Goal: Contribute content: Contribute content

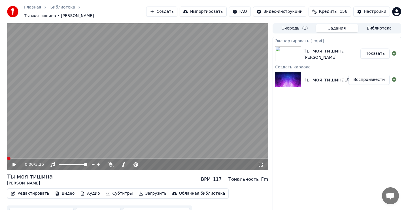
scroll to position [5, 0]
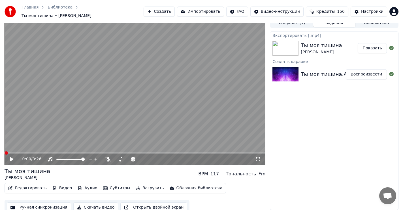
click at [175, 13] on button "Создать" at bounding box center [159, 12] width 31 height 10
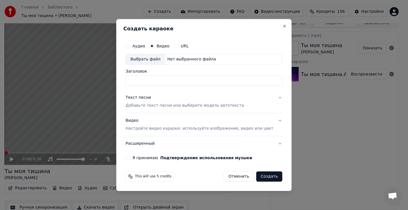
click at [148, 61] on div "Выбрать файл" at bounding box center [145, 59] width 39 height 10
type input "**********"
click at [150, 97] on div "Текст песни" at bounding box center [137, 98] width 25 height 6
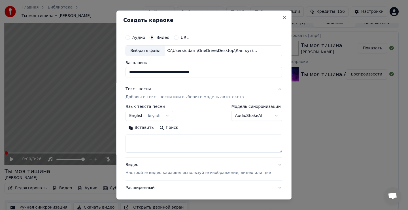
drag, startPoint x: 155, startPoint y: 147, endPoint x: 156, endPoint y: 144, distance: 3.7
click at [155, 146] on textarea at bounding box center [203, 143] width 157 height 18
drag, startPoint x: 156, startPoint y: 141, endPoint x: 154, endPoint y: 135, distance: 6.5
click at [155, 137] on textarea at bounding box center [203, 143] width 157 height 18
click at [148, 127] on button "Вставить" at bounding box center [140, 127] width 31 height 9
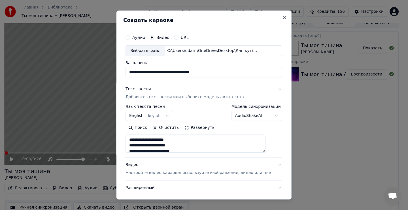
click at [167, 116] on body "Главная Библиотека Ты моя тишина • [PERSON_NAME] Импортировать FAQ Видео-инстру…" at bounding box center [201, 100] width 403 height 210
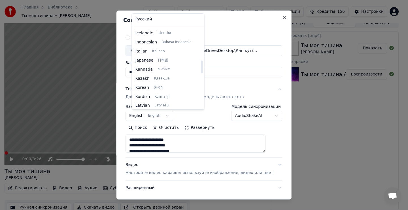
type textarea "**********"
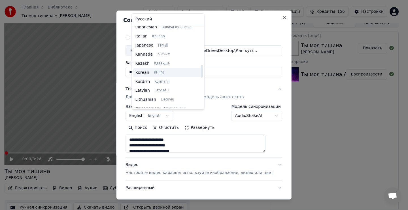
scroll to position [243, 0]
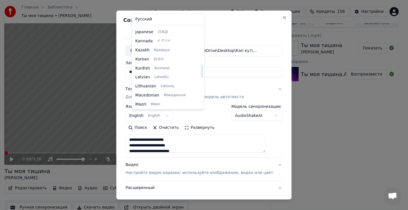
select select "**"
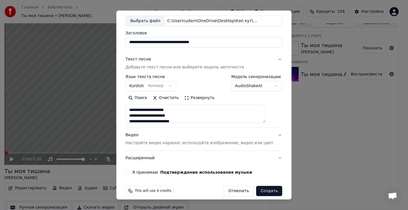
scroll to position [36, 0]
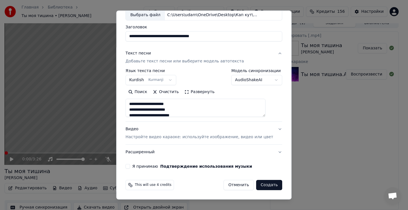
click at [130, 165] on button "Я принимаю Подтверждение использования музыки" at bounding box center [127, 166] width 5 height 5
click at [259, 185] on button "Создать" at bounding box center [269, 185] width 26 height 10
type textarea "**********"
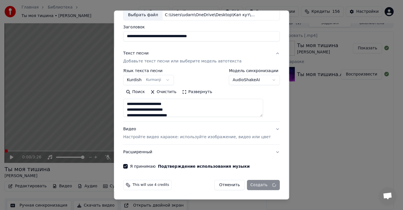
select select
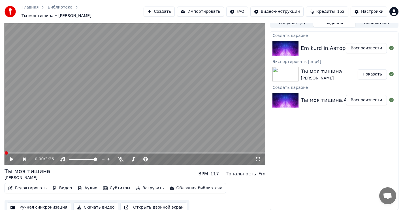
click at [371, 48] on button "Воспроизвести" at bounding box center [366, 48] width 41 height 10
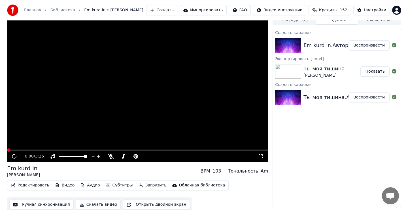
scroll to position [3, 0]
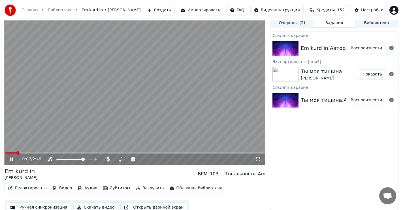
drag, startPoint x: 12, startPoint y: 158, endPoint x: 16, endPoint y: 154, distance: 5.4
click at [12, 158] on icon at bounding box center [15, 159] width 13 height 5
click at [5, 153] on span at bounding box center [6, 152] width 3 height 3
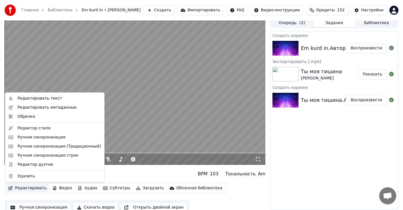
click at [25, 189] on button "Редактировать" at bounding box center [27, 188] width 43 height 8
click at [43, 99] on div "Редактировать текст" at bounding box center [40, 98] width 44 height 6
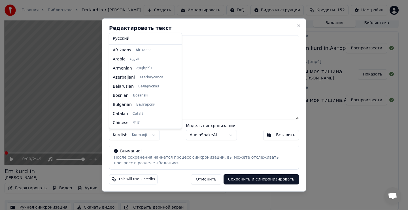
click at [139, 134] on body "Главная Библиотека Em kurd in • [PERSON_NAME] Импортировать FAQ Видео-инструкци…" at bounding box center [201, 102] width 403 height 210
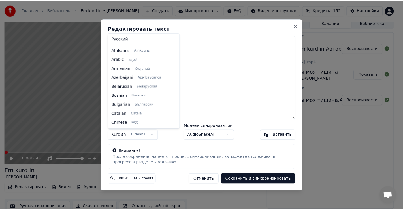
scroll to position [208, 0]
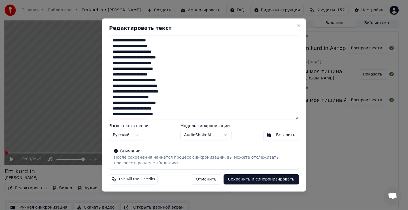
click at [258, 179] on button "Сохранить и синхронизировать" at bounding box center [260, 179] width 75 height 10
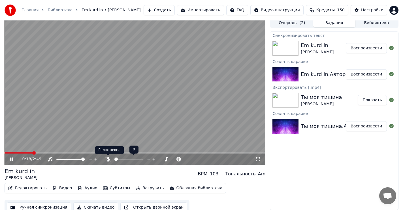
click at [107, 157] on icon at bounding box center [108, 159] width 6 height 5
click at [108, 159] on icon at bounding box center [107, 159] width 3 height 5
click at [5, 152] on span at bounding box center [6, 152] width 3 height 3
click at [106, 159] on icon at bounding box center [108, 159] width 6 height 5
click at [108, 158] on icon at bounding box center [107, 159] width 3 height 5
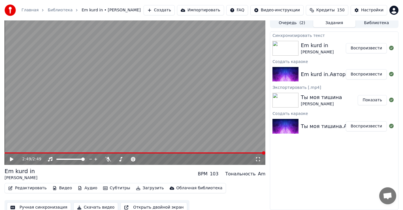
click at [11, 159] on icon at bounding box center [11, 159] width 3 height 4
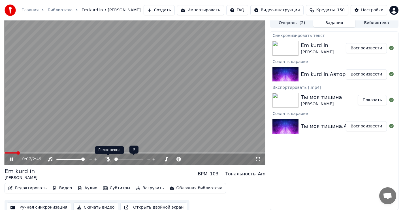
click at [109, 158] on icon at bounding box center [108, 159] width 6 height 5
click at [108, 158] on icon at bounding box center [107, 159] width 3 height 5
click at [20, 151] on span at bounding box center [21, 152] width 3 height 3
click at [12, 158] on icon at bounding box center [15, 159] width 13 height 5
click at [5, 152] on span at bounding box center [6, 152] width 3 height 3
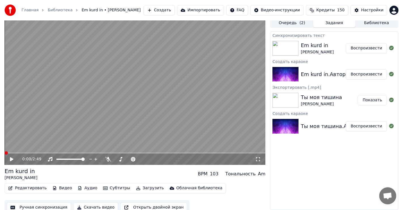
click at [25, 186] on button "Редактировать" at bounding box center [27, 188] width 43 height 8
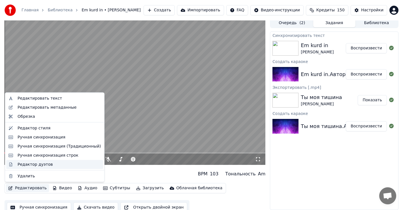
click at [29, 164] on div "Редактор дуэтов" at bounding box center [35, 164] width 35 height 6
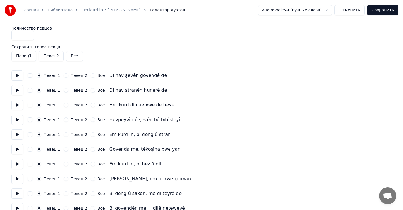
click at [16, 75] on button at bounding box center [17, 75] width 12 height 10
click at [16, 90] on button at bounding box center [17, 90] width 12 height 10
click at [18, 105] on button at bounding box center [17, 105] width 12 height 10
click at [16, 121] on button at bounding box center [17, 119] width 12 height 10
click at [16, 134] on button at bounding box center [17, 134] width 12 height 10
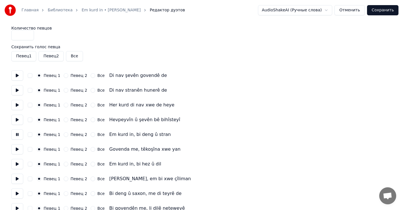
click at [64, 134] on button "Певец 2" at bounding box center [66, 134] width 5 height 5
drag, startPoint x: 17, startPoint y: 147, endPoint x: 21, endPoint y: 148, distance: 3.4
click at [18, 147] on button at bounding box center [17, 149] width 12 height 10
click at [65, 149] on button "Певец 2" at bounding box center [66, 149] width 5 height 5
click at [17, 163] on button at bounding box center [17, 164] width 12 height 10
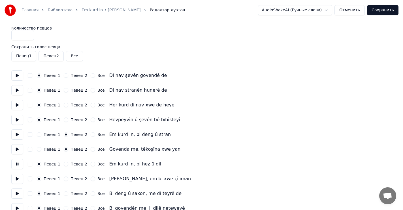
click at [64, 164] on button "Певец 2" at bounding box center [66, 163] width 5 height 5
drag, startPoint x: 15, startPoint y: 179, endPoint x: 19, endPoint y: 178, distance: 4.4
click at [16, 179] on button at bounding box center [17, 178] width 12 height 10
click at [64, 178] on button "Певец 2" at bounding box center [66, 178] width 5 height 5
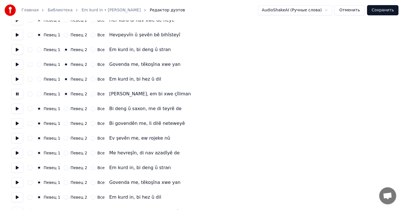
scroll to position [85, 0]
click at [17, 108] on button at bounding box center [17, 108] width 12 height 10
click at [17, 96] on button at bounding box center [17, 93] width 12 height 10
click at [16, 109] on button at bounding box center [17, 108] width 12 height 10
click at [65, 109] on button "Певец 2" at bounding box center [66, 108] width 5 height 5
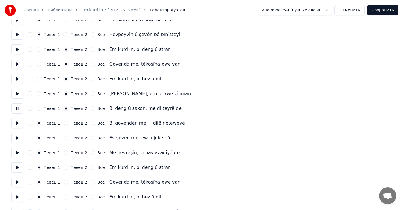
click at [17, 95] on button at bounding box center [17, 93] width 12 height 10
click at [17, 108] on button at bounding box center [17, 108] width 12 height 10
click at [17, 123] on button at bounding box center [17, 123] width 12 height 10
click at [17, 138] on button at bounding box center [17, 138] width 12 height 10
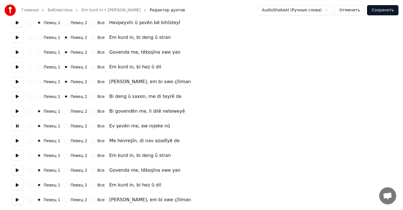
scroll to position [97, 0]
click at [17, 139] on button at bounding box center [17, 140] width 12 height 10
click at [15, 155] on button at bounding box center [17, 154] width 12 height 10
click at [16, 141] on button at bounding box center [17, 140] width 12 height 10
click at [17, 154] on button at bounding box center [17, 154] width 12 height 10
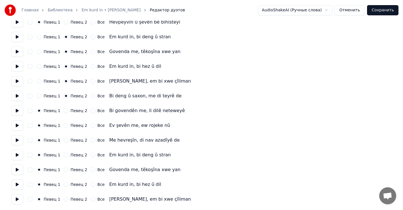
click at [17, 169] on button at bounding box center [17, 169] width 12 height 10
click at [16, 154] on button at bounding box center [17, 154] width 12 height 10
click at [17, 154] on button at bounding box center [17, 154] width 12 height 10
click at [16, 140] on button at bounding box center [17, 140] width 12 height 10
click at [17, 154] on button at bounding box center [17, 154] width 12 height 10
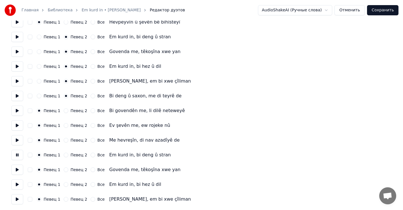
click at [91, 155] on button "Все" at bounding box center [93, 154] width 5 height 5
click at [17, 168] on button at bounding box center [17, 169] width 12 height 10
click at [91, 169] on button "Все" at bounding box center [93, 169] width 5 height 5
click at [17, 184] on button at bounding box center [17, 184] width 12 height 10
click at [91, 183] on button "Все" at bounding box center [93, 184] width 5 height 5
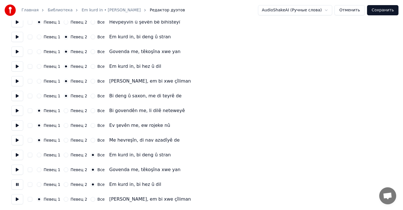
click at [18, 198] on button at bounding box center [17, 199] width 12 height 10
click at [91, 198] on button "Все" at bounding box center [93, 198] width 5 height 5
click at [18, 183] on button at bounding box center [17, 184] width 12 height 10
click at [18, 168] on button at bounding box center [17, 169] width 12 height 10
click at [17, 155] on button at bounding box center [17, 154] width 12 height 10
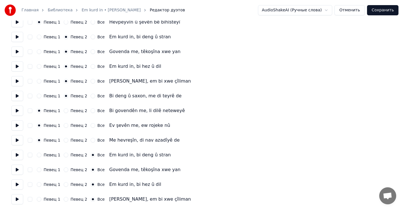
click at [17, 137] on button at bounding box center [17, 140] width 12 height 10
click at [18, 154] on button at bounding box center [17, 154] width 12 height 10
click at [17, 169] on button at bounding box center [17, 169] width 12 height 10
click at [18, 154] on button at bounding box center [17, 154] width 12 height 10
click at [17, 140] on button at bounding box center [17, 140] width 12 height 10
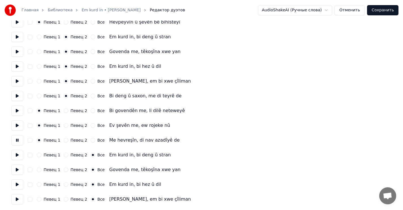
click at [18, 154] on button at bounding box center [17, 154] width 12 height 10
click at [18, 168] on button at bounding box center [17, 169] width 12 height 10
click at [16, 156] on button at bounding box center [17, 154] width 12 height 10
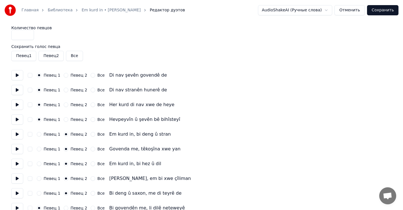
scroll to position [0, 0]
click at [384, 10] on button "Сохранить" at bounding box center [382, 10] width 31 height 10
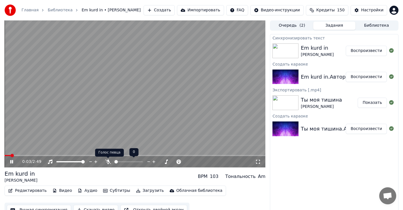
click at [109, 160] on icon at bounding box center [108, 161] width 6 height 5
click at [108, 160] on icon at bounding box center [107, 161] width 3 height 5
click at [107, 159] on icon at bounding box center [108, 161] width 6 height 5
click at [5, 153] on span at bounding box center [6, 154] width 3 height 3
drag, startPoint x: 11, startPoint y: 163, endPoint x: 9, endPoint y: 158, distance: 5.2
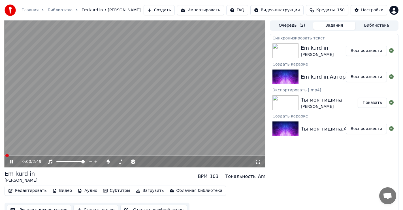
click at [11, 162] on icon at bounding box center [11, 161] width 3 height 3
click at [5, 155] on span at bounding box center [6, 154] width 3 height 3
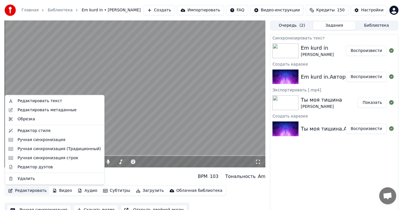
click at [29, 190] on button "Редактировать" at bounding box center [27, 190] width 43 height 8
click at [31, 167] on div "Редактор дуэтов" at bounding box center [35, 167] width 35 height 6
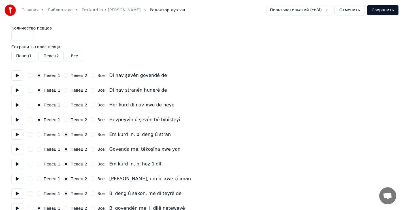
click at [16, 136] on button at bounding box center [17, 134] width 12 height 10
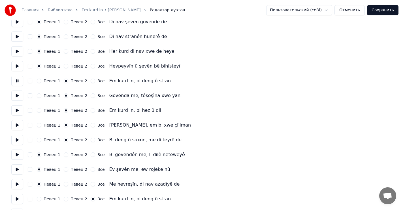
scroll to position [57, 0]
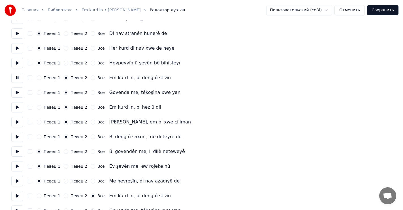
click at [16, 62] on button at bounding box center [17, 63] width 12 height 10
click at [17, 91] on button at bounding box center [17, 92] width 12 height 10
click at [17, 108] on button at bounding box center [17, 107] width 12 height 10
click at [16, 123] on button at bounding box center [17, 122] width 12 height 10
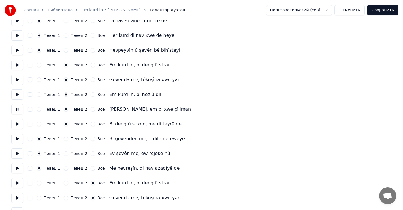
scroll to position [85, 0]
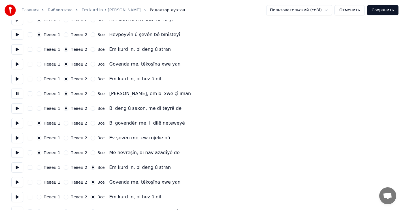
click at [17, 109] on button at bounding box center [17, 108] width 12 height 10
click at [18, 123] on button at bounding box center [17, 123] width 12 height 10
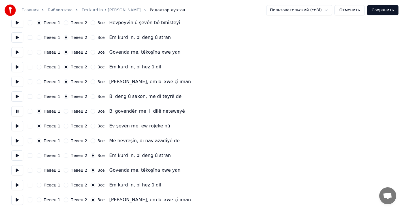
scroll to position [97, 0]
click at [17, 125] on button at bounding box center [17, 125] width 12 height 10
click at [16, 140] on button at bounding box center [17, 140] width 12 height 10
click at [18, 156] on button at bounding box center [17, 154] width 12 height 10
click at [40, 154] on button "Певец 1" at bounding box center [39, 154] width 5 height 5
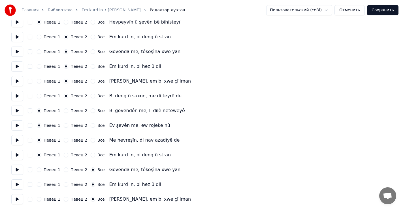
click at [17, 154] on button at bounding box center [17, 154] width 12 height 10
click at [16, 170] on button at bounding box center [17, 169] width 12 height 10
click at [18, 183] on button at bounding box center [17, 184] width 12 height 10
click at [18, 198] on button at bounding box center [17, 199] width 12 height 10
click at [387, 10] on button "Сохранить" at bounding box center [382, 10] width 31 height 10
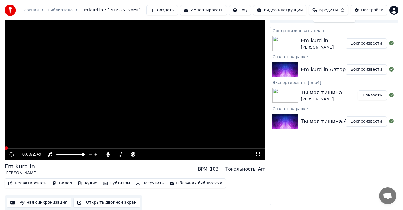
scroll to position [7, 0]
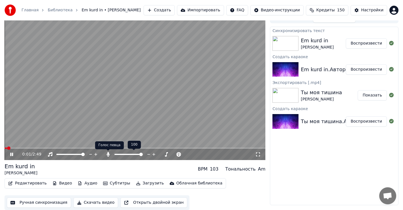
click at [108, 153] on icon at bounding box center [107, 154] width 3 height 5
click at [109, 154] on icon at bounding box center [108, 154] width 6 height 5
click at [108, 153] on icon at bounding box center [107, 154] width 3 height 5
click at [108, 153] on icon at bounding box center [108, 154] width 6 height 5
click at [108, 153] on icon at bounding box center [107, 154] width 3 height 5
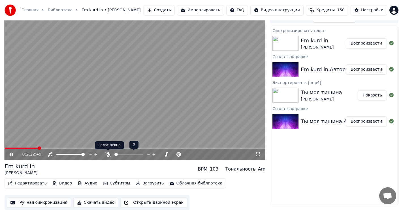
click at [108, 153] on icon at bounding box center [108, 154] width 6 height 5
click at [107, 154] on icon at bounding box center [108, 154] width 6 height 5
click at [126, 148] on div "Тональность Тональность" at bounding box center [121, 145] width 29 height 8
click at [128, 148] on div "Тональность Тональность" at bounding box center [121, 145] width 29 height 8
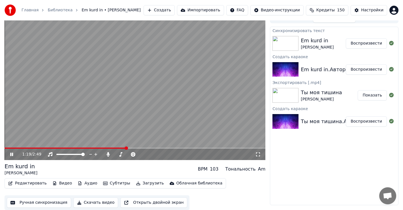
click at [126, 148] on span at bounding box center [66, 147] width 122 height 1
click at [108, 148] on span at bounding box center [56, 147] width 103 height 1
click at [12, 153] on icon at bounding box center [11, 153] width 3 height 3
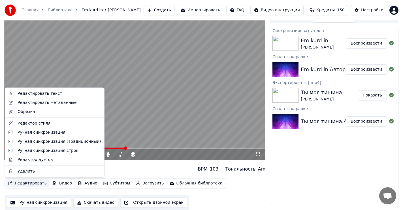
click at [29, 182] on button "Редактировать" at bounding box center [27, 183] width 43 height 8
click at [40, 161] on div "Редактор дуэтов" at bounding box center [35, 159] width 35 height 6
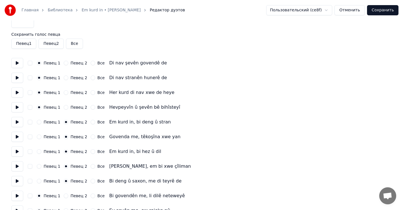
scroll to position [12, 0]
click at [16, 64] on button at bounding box center [17, 63] width 12 height 10
click at [18, 77] on button at bounding box center [17, 77] width 12 height 10
click at [16, 92] on button at bounding box center [17, 92] width 12 height 10
click at [16, 108] on button at bounding box center [17, 107] width 12 height 10
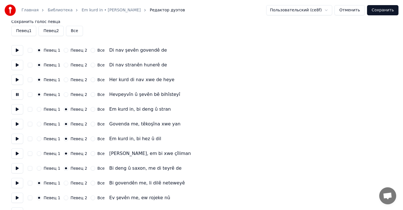
scroll to position [41, 0]
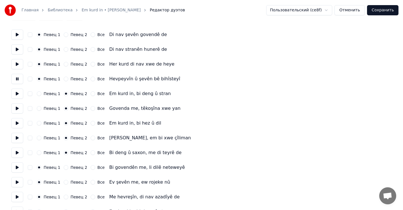
click at [18, 93] on button at bounding box center [17, 93] width 12 height 10
click at [18, 107] on button at bounding box center [17, 108] width 12 height 10
click at [17, 123] on button at bounding box center [17, 123] width 12 height 10
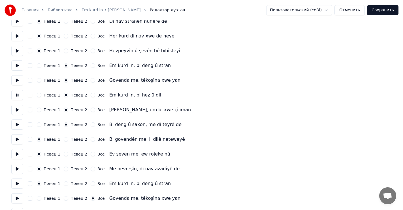
scroll to position [69, 0]
click at [18, 109] on button at bounding box center [17, 109] width 12 height 10
click at [18, 123] on button at bounding box center [17, 124] width 12 height 10
click at [39, 125] on button "Певец 1" at bounding box center [39, 124] width 5 height 5
click at [18, 138] on button at bounding box center [17, 139] width 12 height 10
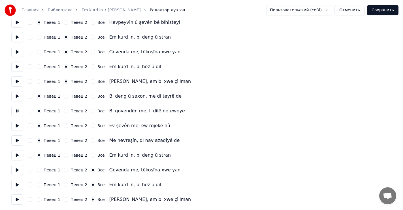
scroll to position [97, 0]
click at [16, 126] on button at bounding box center [17, 125] width 12 height 10
click at [388, 11] on button "Сохранить" at bounding box center [382, 10] width 31 height 10
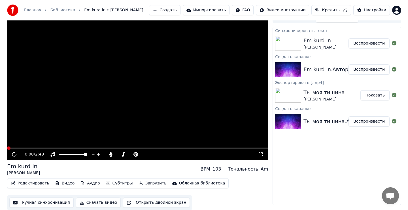
scroll to position [7, 0]
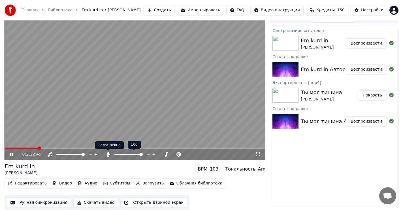
click at [107, 153] on icon at bounding box center [108, 154] width 6 height 5
click at [20, 147] on span at bounding box center [12, 147] width 15 height 1
click at [10, 153] on icon at bounding box center [11, 153] width 3 height 3
click at [13, 154] on icon at bounding box center [11, 154] width 3 height 4
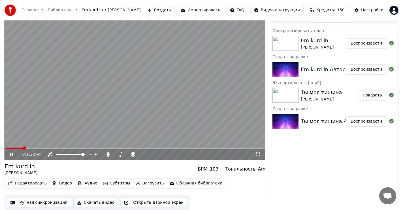
click at [31, 147] on video at bounding box center [135, 86] width 261 height 147
click at [32, 148] on span at bounding box center [135, 147] width 261 height 1
click at [11, 154] on icon at bounding box center [11, 154] width 3 height 4
click at [108, 153] on icon at bounding box center [107, 154] width 3 height 5
click at [108, 153] on icon at bounding box center [108, 154] width 6 height 5
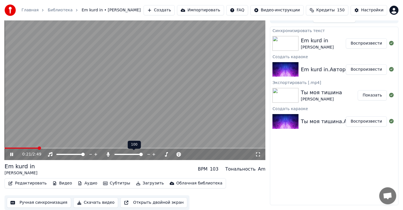
click at [107, 153] on icon at bounding box center [107, 154] width 3 height 5
click at [5, 148] on span at bounding box center [6, 147] width 3 height 3
click at [10, 152] on icon at bounding box center [15, 154] width 13 height 5
click at [5, 147] on span at bounding box center [6, 147] width 3 height 3
click at [140, 181] on button "Загрузить" at bounding box center [150, 183] width 33 height 8
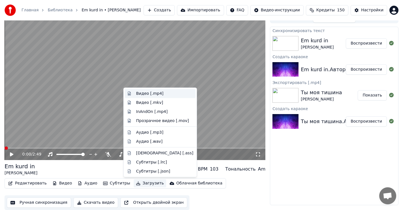
click at [146, 94] on div "Видео [.mp4]" at bounding box center [149, 94] width 27 height 6
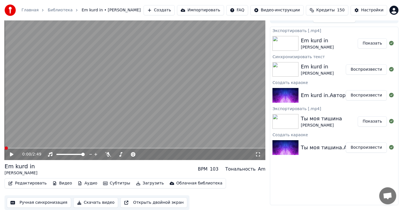
click at [373, 44] on button "Показать" at bounding box center [372, 43] width 29 height 10
click at [108, 153] on icon at bounding box center [108, 154] width 6 height 5
click at [10, 154] on icon at bounding box center [11, 154] width 3 height 4
click at [13, 153] on icon at bounding box center [15, 154] width 13 height 5
click at [139, 183] on button "Загрузить" at bounding box center [150, 183] width 33 height 8
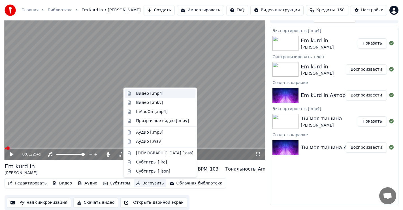
click at [146, 93] on div "Видео [.mp4]" at bounding box center [149, 94] width 27 height 6
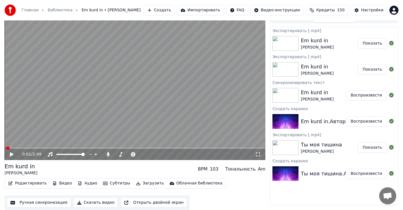
click at [377, 43] on button "Показать" at bounding box center [372, 43] width 29 height 10
click at [175, 11] on button "Создать" at bounding box center [159, 10] width 31 height 10
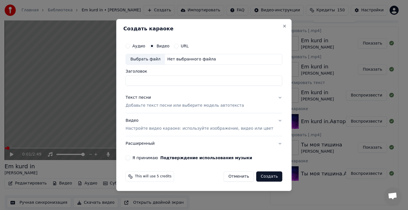
click at [153, 57] on div "Выбрать файл" at bounding box center [145, 59] width 39 height 10
type input "**********"
click at [142, 96] on div "Текст песни" at bounding box center [137, 98] width 25 height 6
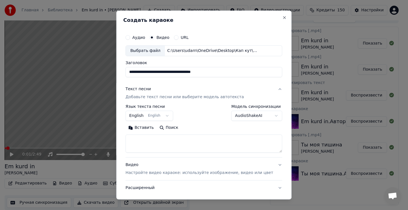
drag, startPoint x: 155, startPoint y: 144, endPoint x: 159, endPoint y: 143, distance: 3.2
click at [155, 144] on textarea at bounding box center [203, 143] width 157 height 18
click at [156, 142] on textarea at bounding box center [203, 143] width 157 height 18
click at [148, 127] on button "Вставить" at bounding box center [140, 127] width 31 height 9
click at [166, 114] on body "Главная Библиотека Em kurd in • [PERSON_NAME] Импортировать FAQ Видео-инструкци…" at bounding box center [201, 98] width 403 height 210
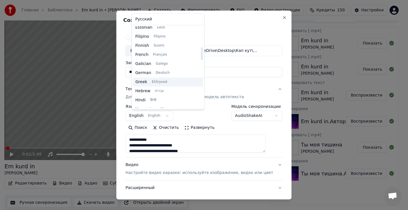
type textarea "**********"
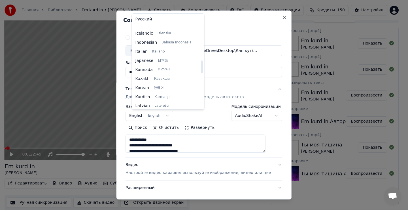
scroll to position [215, 0]
select select "**"
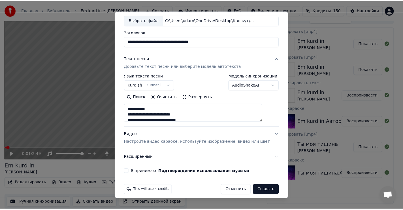
scroll to position [36, 0]
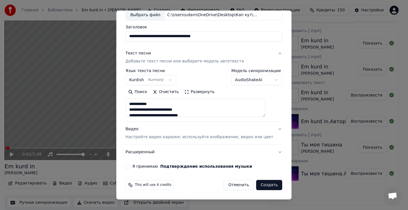
click at [130, 165] on button "Я принимаю Подтверждение использования музыки" at bounding box center [127, 166] width 5 height 5
click at [260, 186] on button "Создать" at bounding box center [269, 185] width 26 height 10
type textarea "**********"
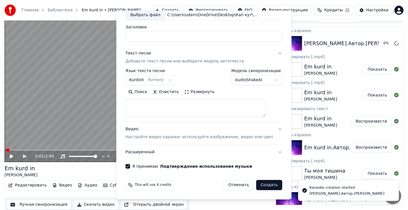
select select
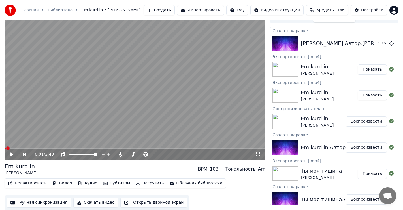
click at [213, 166] on div "BPM 103" at bounding box center [208, 168] width 21 height 7
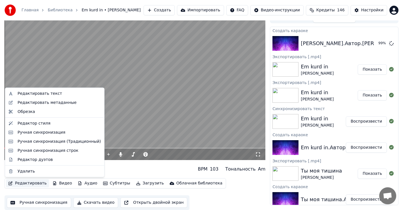
click at [27, 182] on button "Редактировать" at bounding box center [27, 183] width 43 height 8
click at [38, 94] on div "Редактировать текст" at bounding box center [40, 94] width 44 height 6
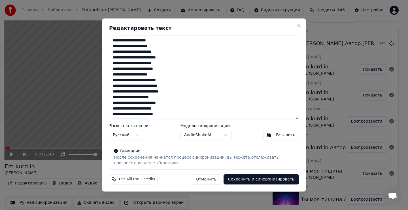
click at [270, 178] on button "Сохранить и синхронизировать" at bounding box center [260, 179] width 75 height 10
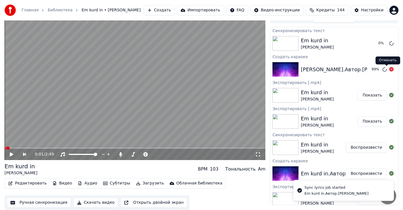
click at [389, 70] on icon at bounding box center [391, 69] width 5 height 5
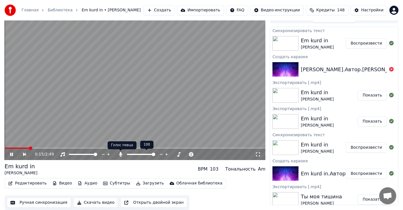
click at [120, 153] on icon at bounding box center [120, 154] width 3 height 5
click at [120, 153] on icon at bounding box center [121, 154] width 6 height 5
click at [121, 152] on icon at bounding box center [120, 154] width 3 height 5
click at [120, 153] on icon at bounding box center [121, 154] width 6 height 5
click at [120, 153] on icon at bounding box center [120, 154] width 3 height 5
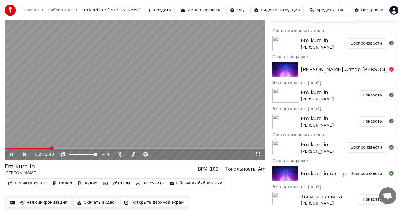
click at [10, 153] on icon at bounding box center [11, 153] width 3 height 3
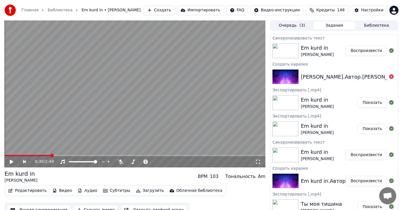
scroll to position [0, 0]
